Goal: Complete application form

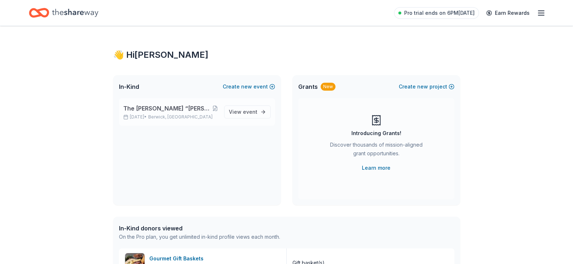
click at [167, 114] on div "The Justin “Pete” Slusser Scholarship Fund Aug 31, 2025 • Berwick, PA" at bounding box center [170, 112] width 95 height 16
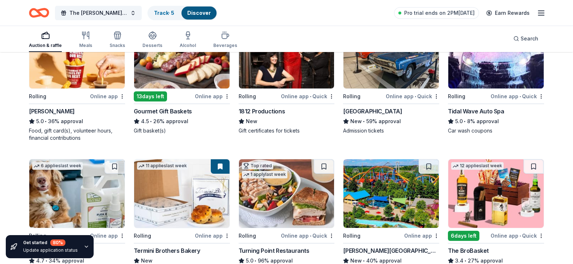
scroll to position [289, 0]
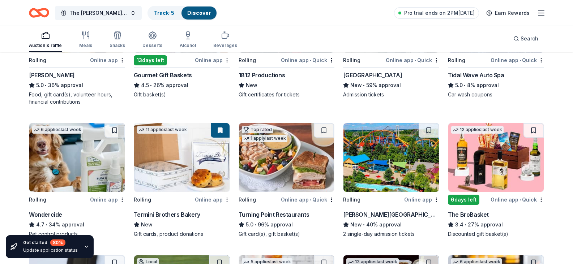
click at [37, 80] on div "[PERSON_NAME]" at bounding box center [52, 75] width 46 height 9
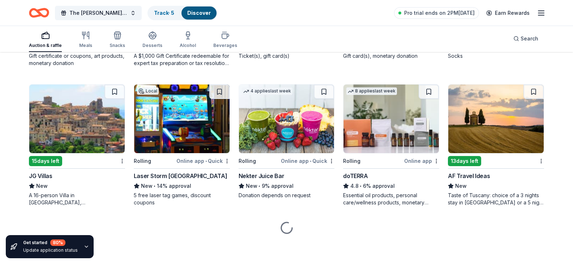
scroll to position [1157, 0]
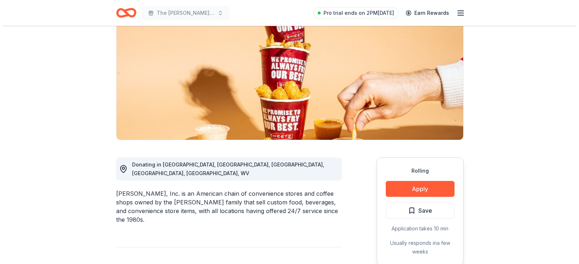
scroll to position [108, 0]
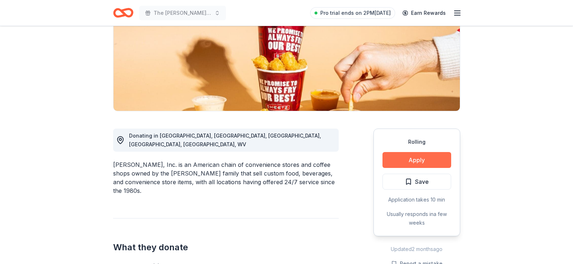
click at [418, 158] on button "Apply" at bounding box center [417, 160] width 69 height 16
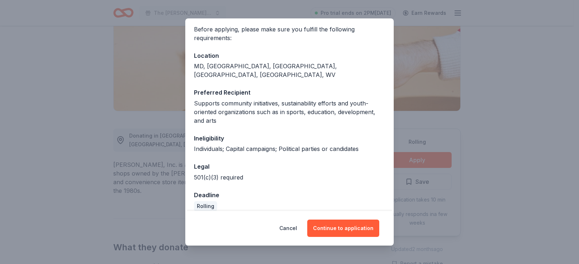
scroll to position [55, 0]
click at [351, 225] on button "Continue to application" at bounding box center [343, 228] width 72 height 17
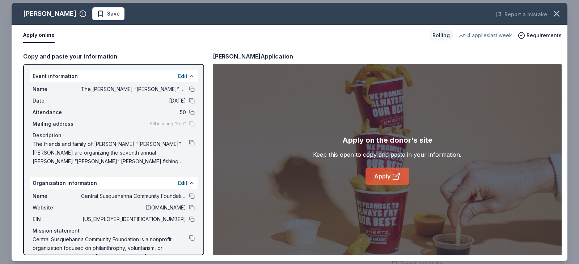
click at [386, 175] on link "Apply" at bounding box center [387, 176] width 44 height 17
